Goal: Transaction & Acquisition: Purchase product/service

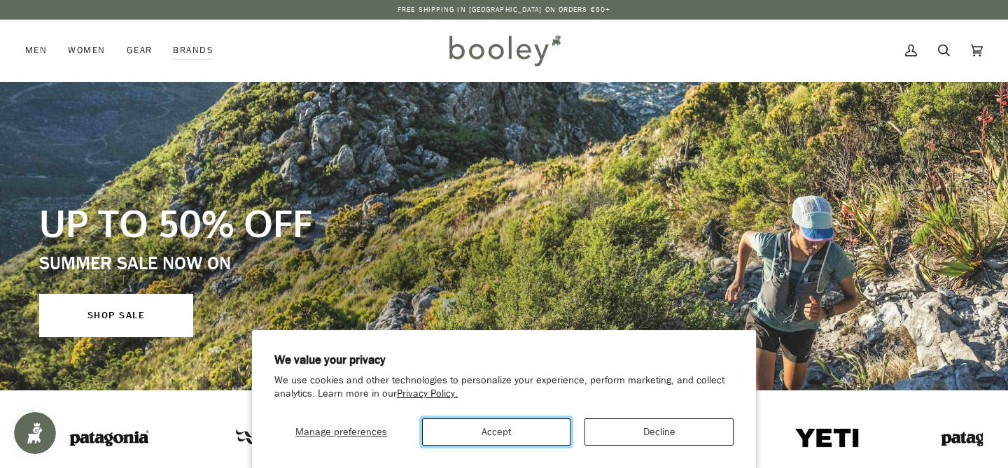
click at [545, 432] on button "Accept" at bounding box center [496, 432] width 149 height 27
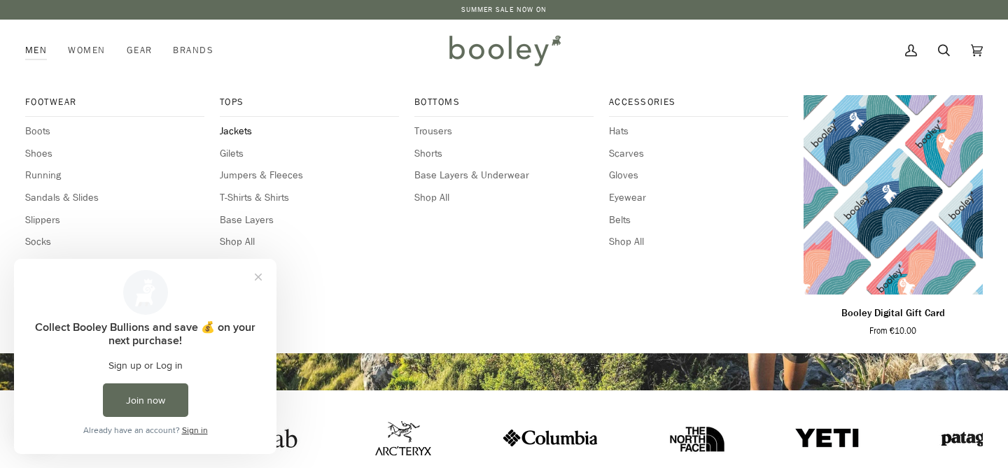
click at [243, 127] on span "Jackets" at bounding box center [309, 131] width 179 height 15
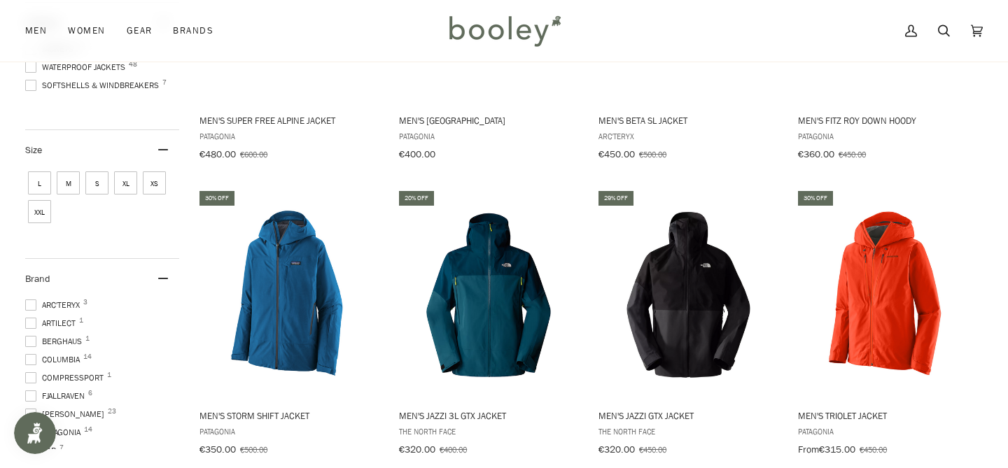
scroll to position [360, 0]
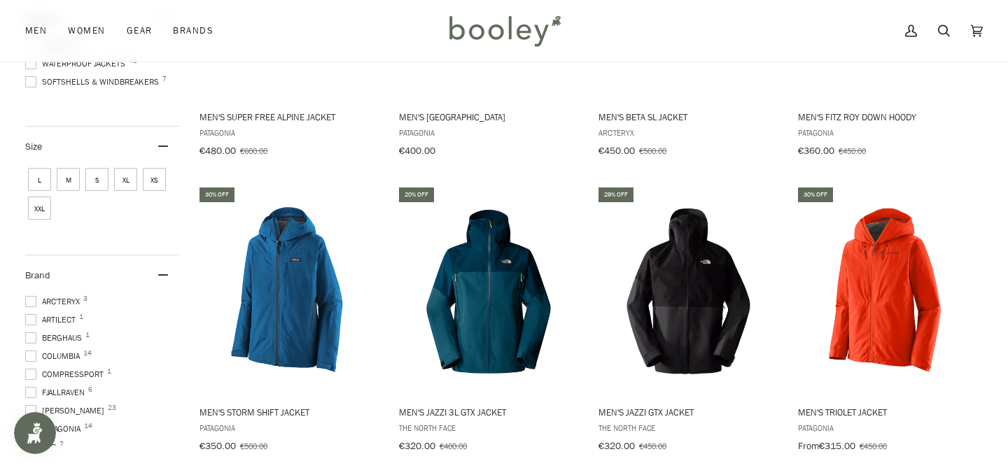
click at [72, 185] on span "M" at bounding box center [68, 179] width 23 height 23
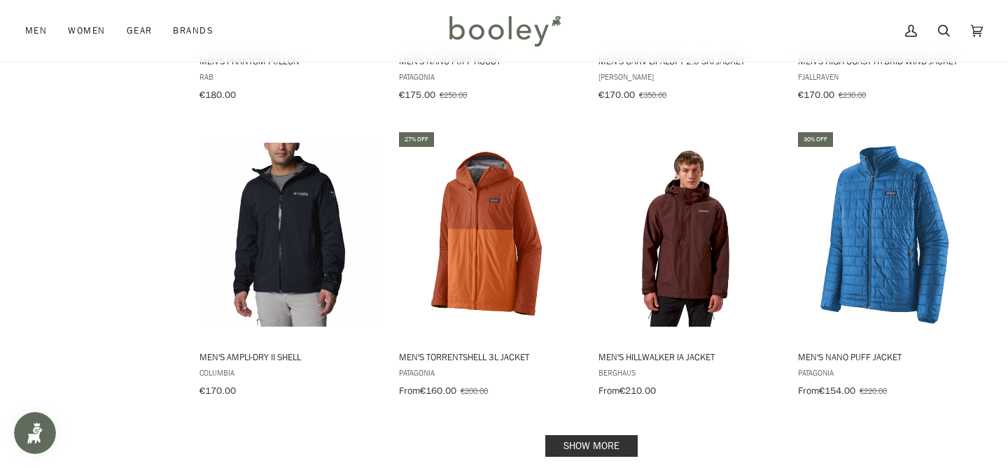
scroll to position [1305, 0]
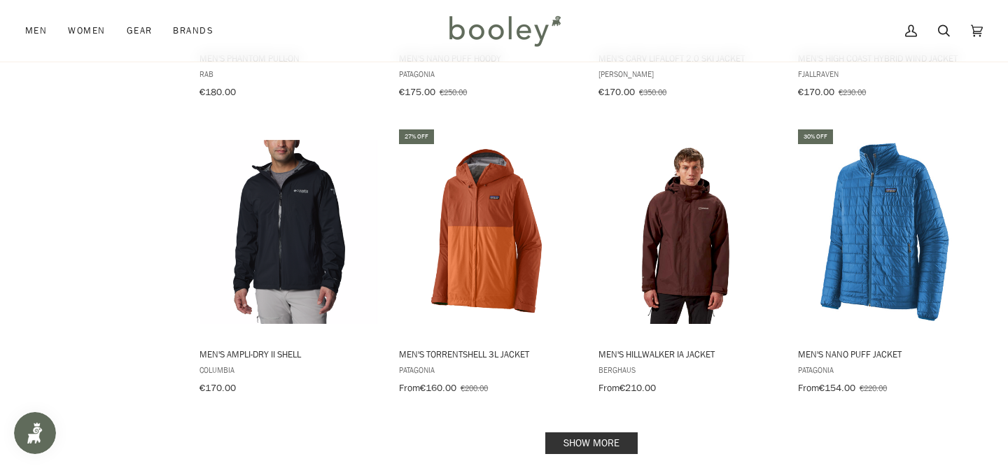
click at [577, 433] on link "Show more" at bounding box center [591, 444] width 92 height 22
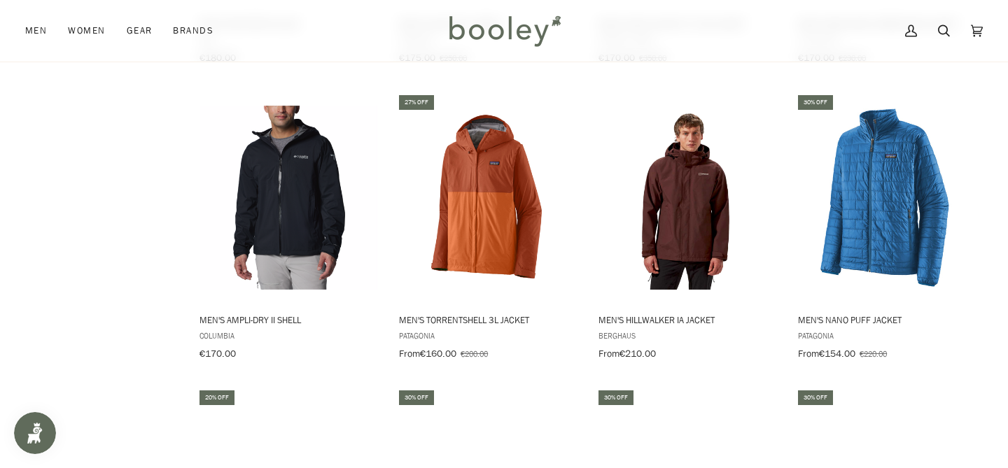
scroll to position [1337, 0]
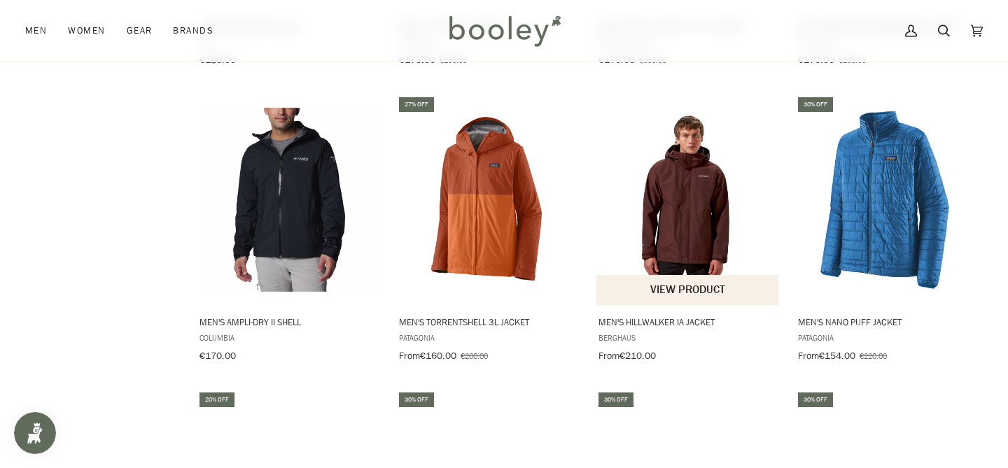
click at [653, 183] on img "Men's Hillwalker IA Jacket" at bounding box center [687, 199] width 183 height 183
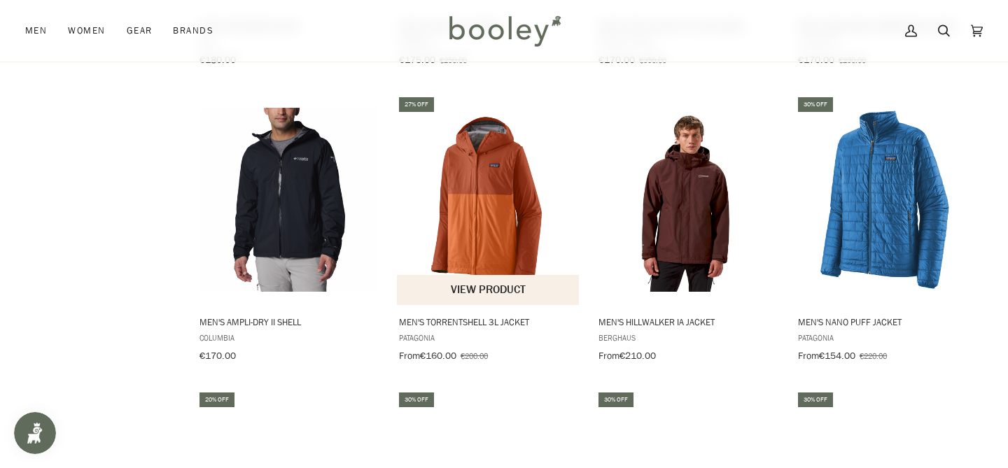
click at [485, 191] on img "Men's Torrentshell 3L Jacket" at bounding box center [488, 199] width 183 height 183
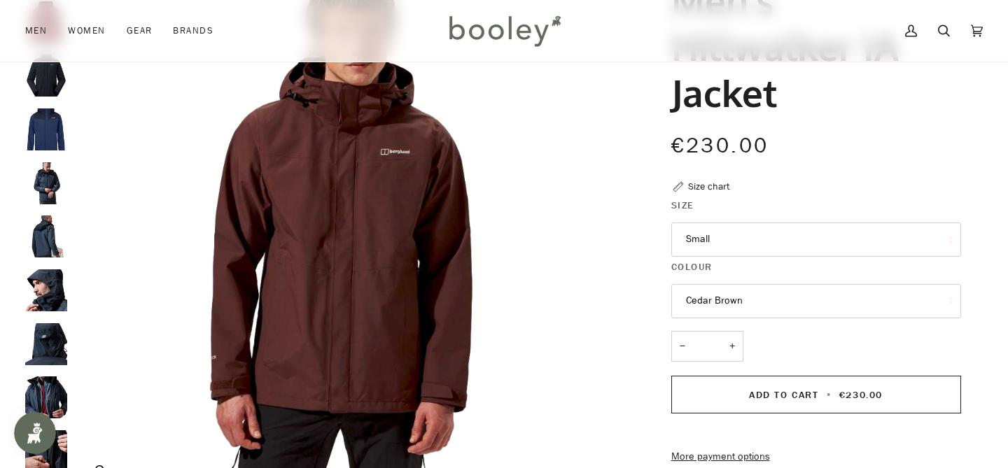
scroll to position [161, 0]
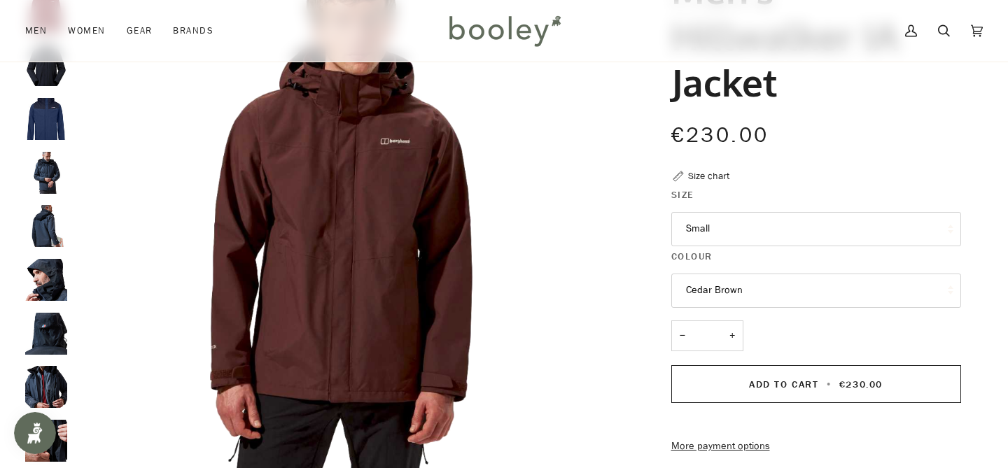
click at [725, 232] on button "Small" at bounding box center [816, 229] width 290 height 34
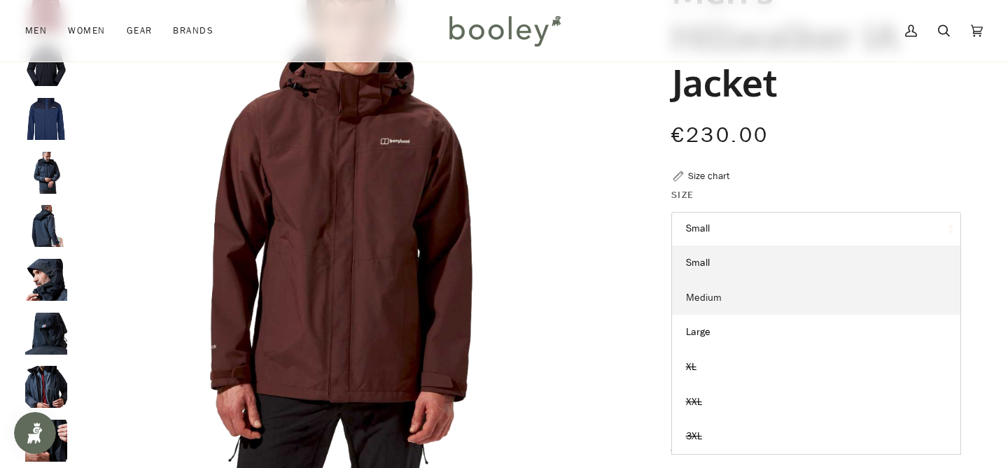
click at [722, 307] on link "Medium" at bounding box center [816, 298] width 288 height 35
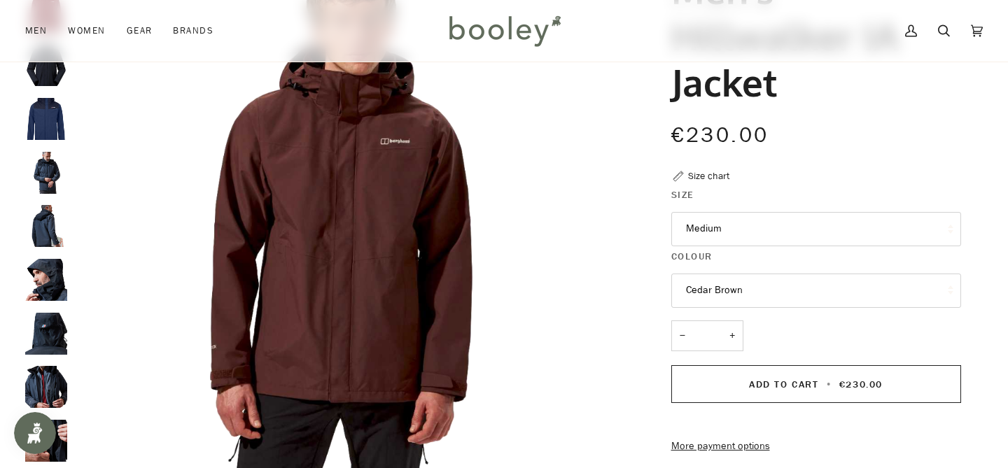
click at [740, 292] on button "Cedar Brown" at bounding box center [816, 291] width 290 height 34
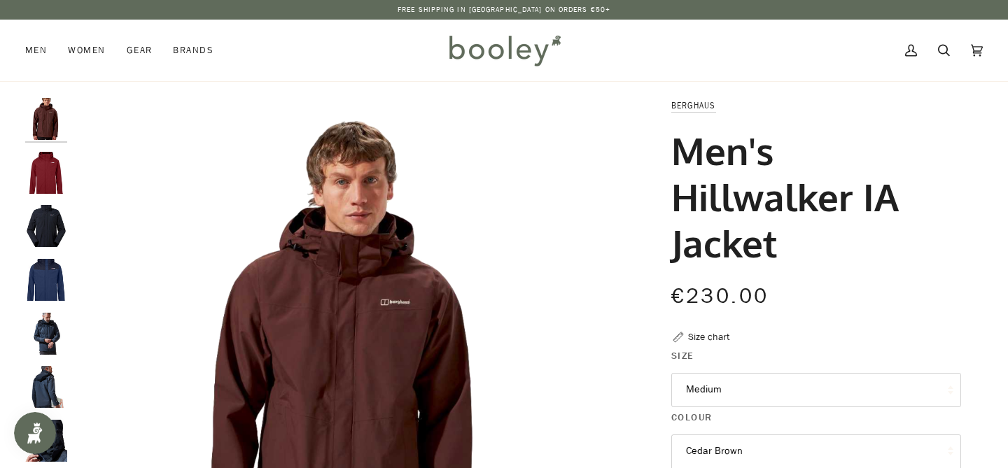
click at [56, 185] on img "Berghaus Men's Hillwalker IA Shell Jacket Dark Red - Booley Galway" at bounding box center [46, 173] width 42 height 42
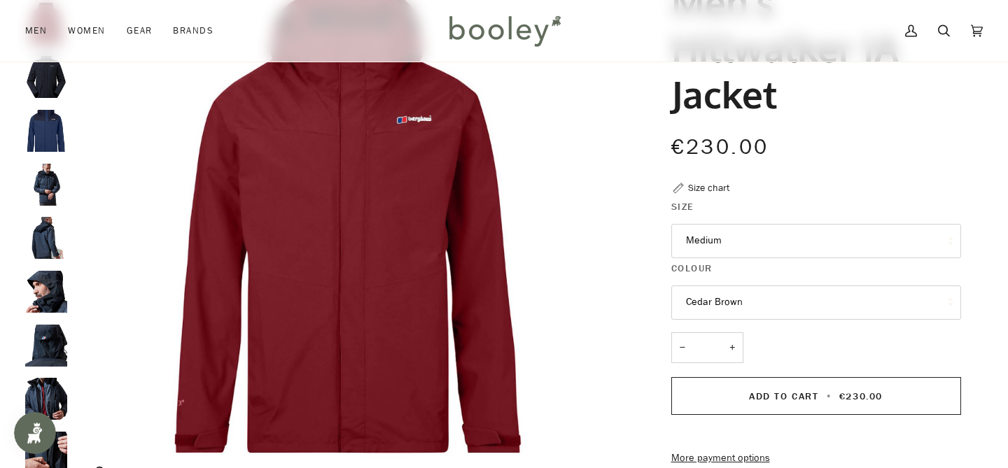
scroll to position [151, 0]
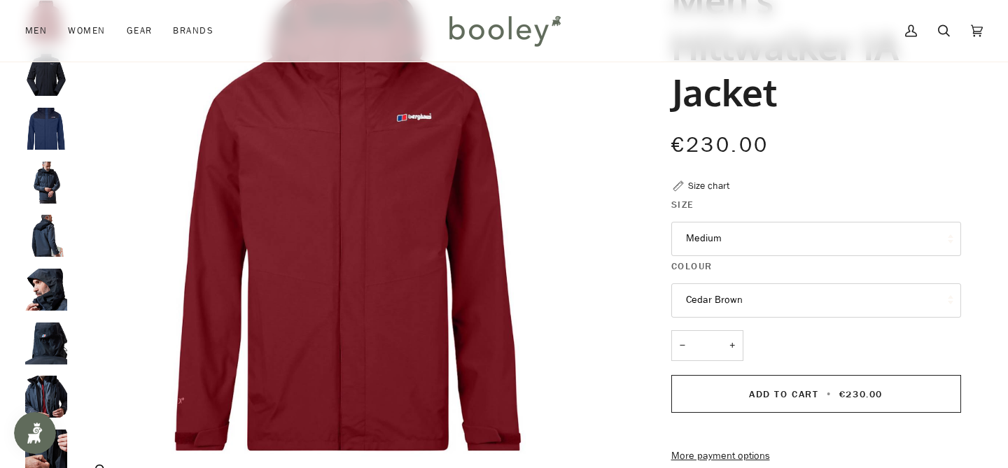
click at [534, 290] on img "Berghaus Men's Hillwalker IA Shell Jacket Dark Red - Booley Galway" at bounding box center [348, 221] width 549 height 549
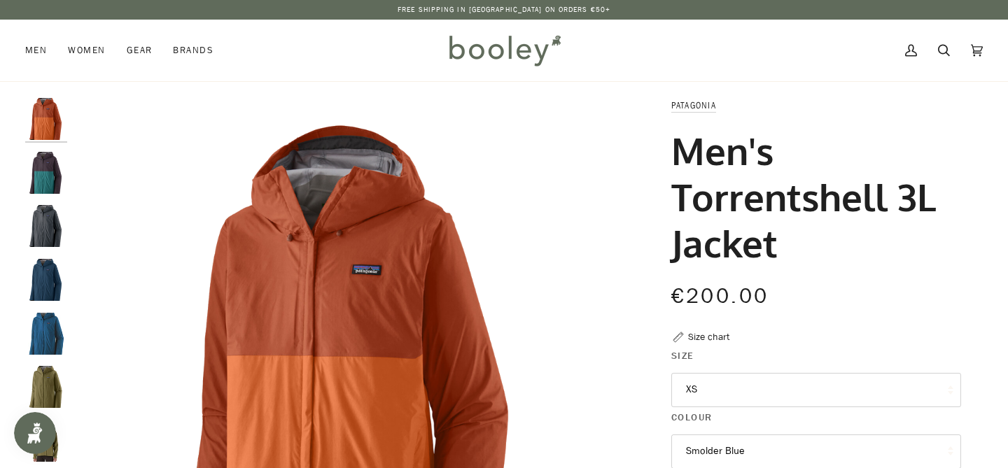
click at [42, 182] on img "Patagonia Men's Torrentshell 3L Jacket Obsidian Plum - Booley Galway" at bounding box center [46, 173] width 42 height 42
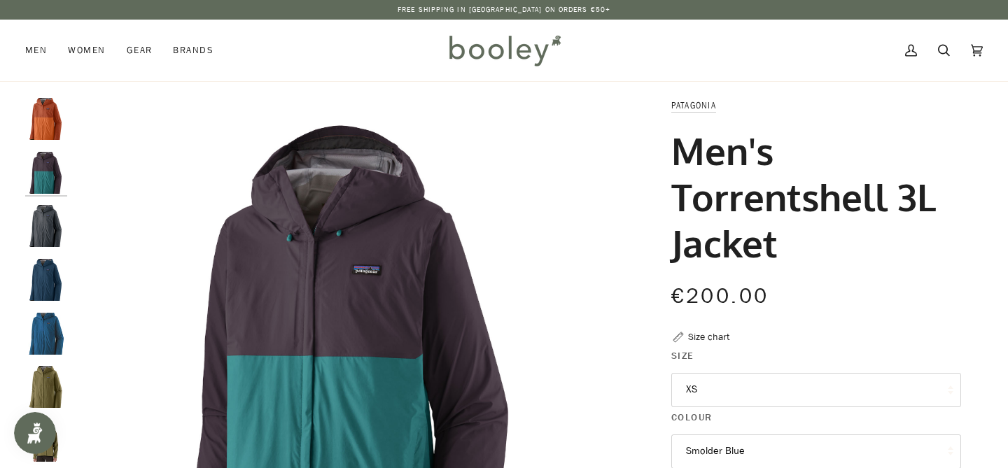
click at [728, 380] on button "XS" at bounding box center [816, 390] width 290 height 34
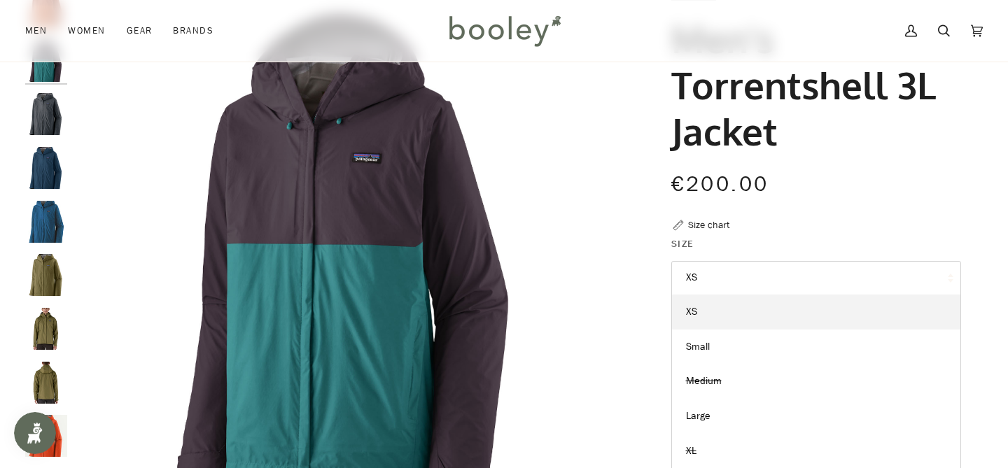
scroll to position [113, 0]
click at [52, 222] on img "Men's Torrentshell 3L Jacket" at bounding box center [46, 221] width 42 height 42
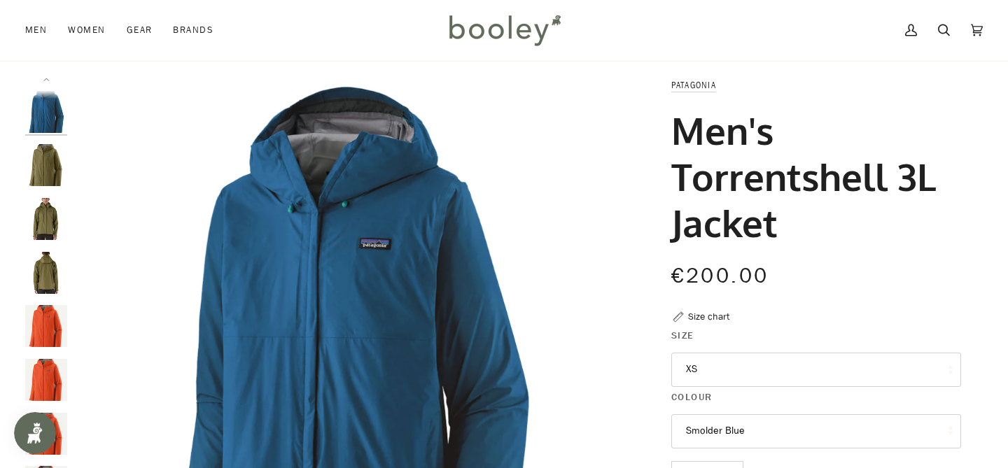
scroll to position [0, 0]
